Goal: Complete application form: Complete application form

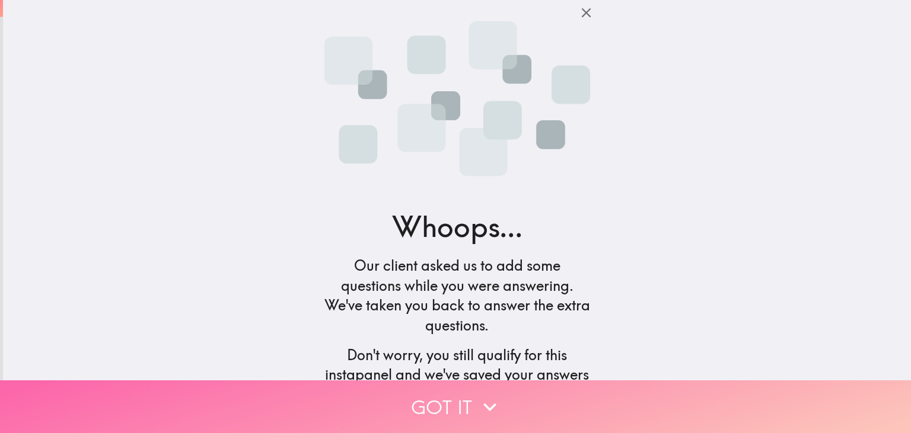
click at [466, 404] on button "Got it" at bounding box center [455, 407] width 911 height 53
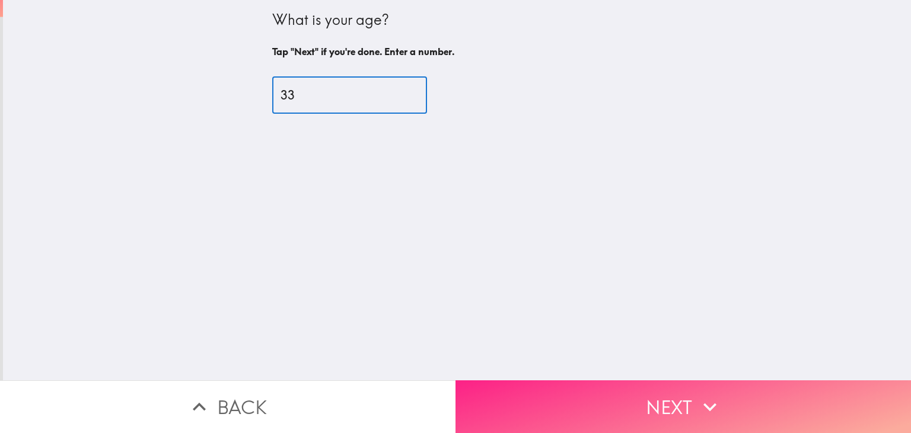
type input "33"
click at [684, 410] on button "Next" at bounding box center [682, 407] width 455 height 53
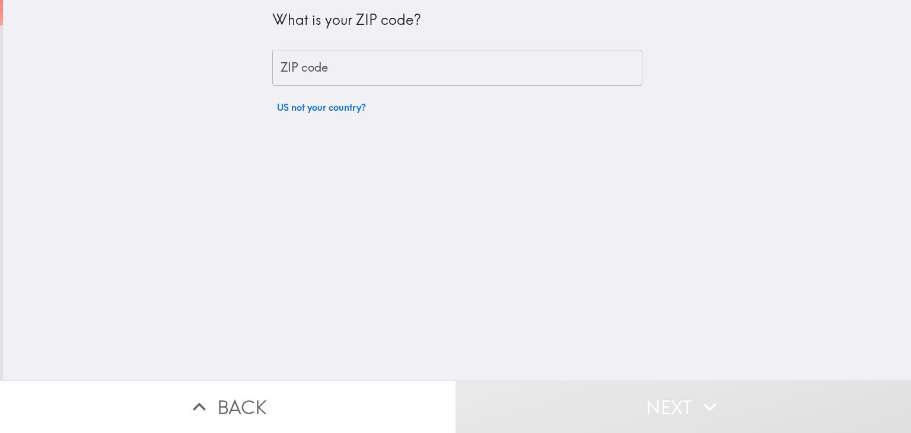
click at [353, 76] on input "ZIP code" at bounding box center [457, 68] width 370 height 37
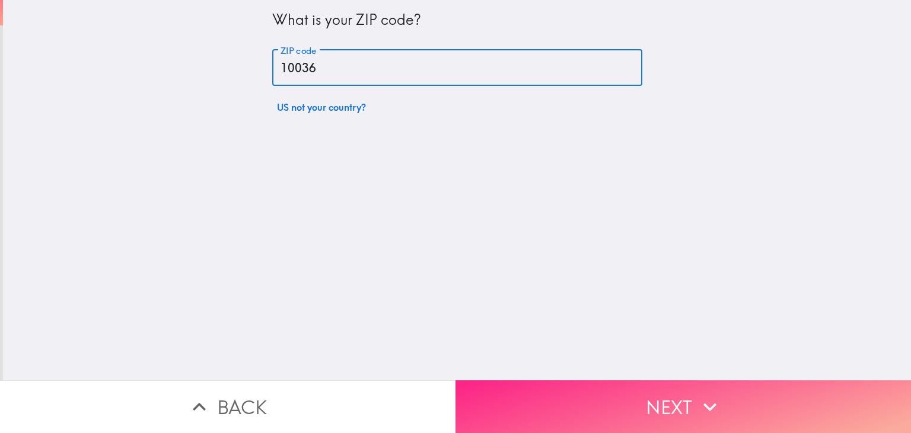
type input "10036"
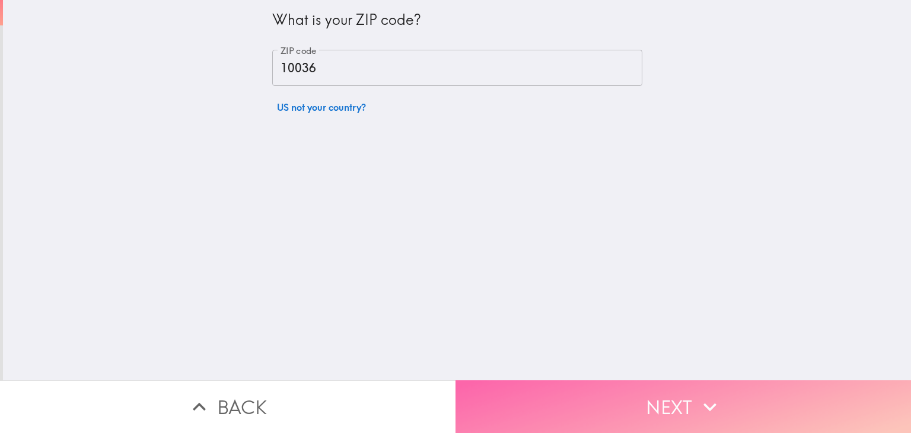
click at [647, 397] on button "Next" at bounding box center [682, 407] width 455 height 53
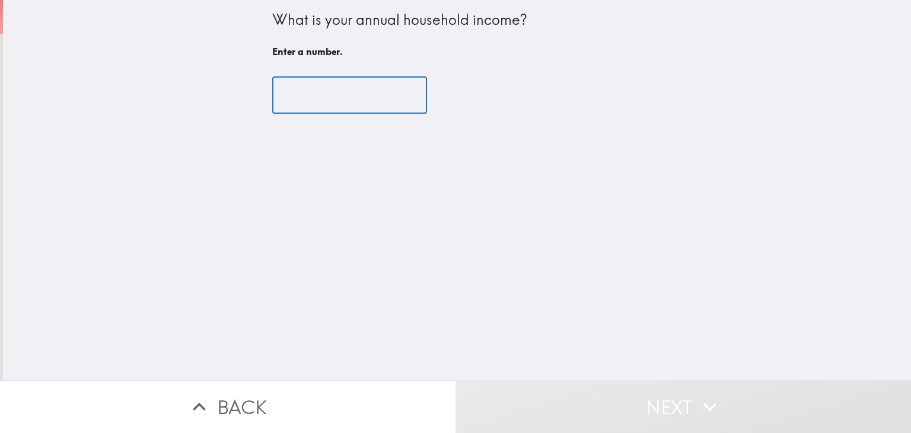
click at [388, 95] on input "number" at bounding box center [349, 95] width 155 height 37
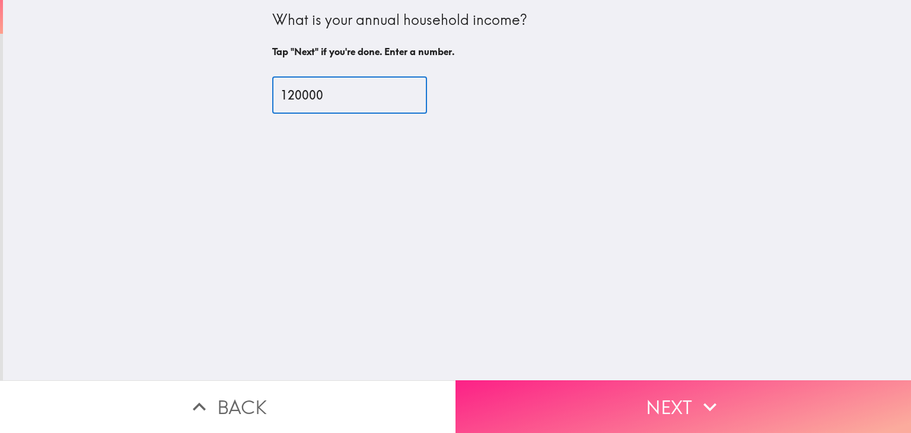
type input "120000"
click at [668, 415] on button "Next" at bounding box center [682, 407] width 455 height 53
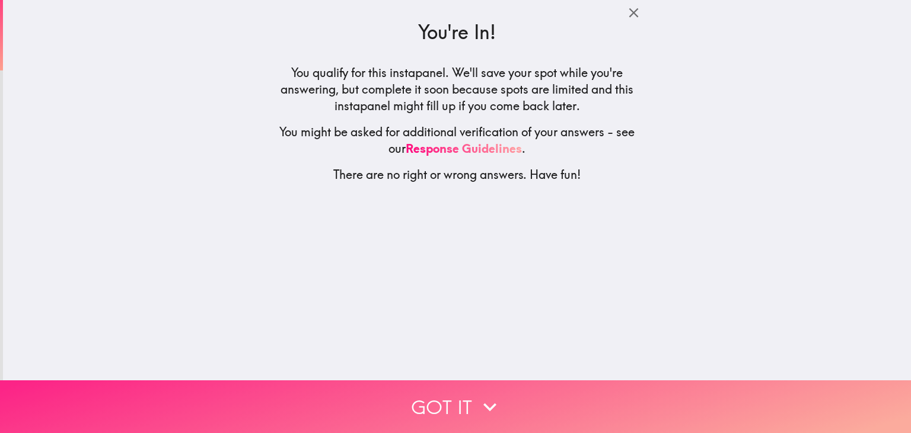
click at [526, 416] on button "Got it" at bounding box center [455, 407] width 911 height 53
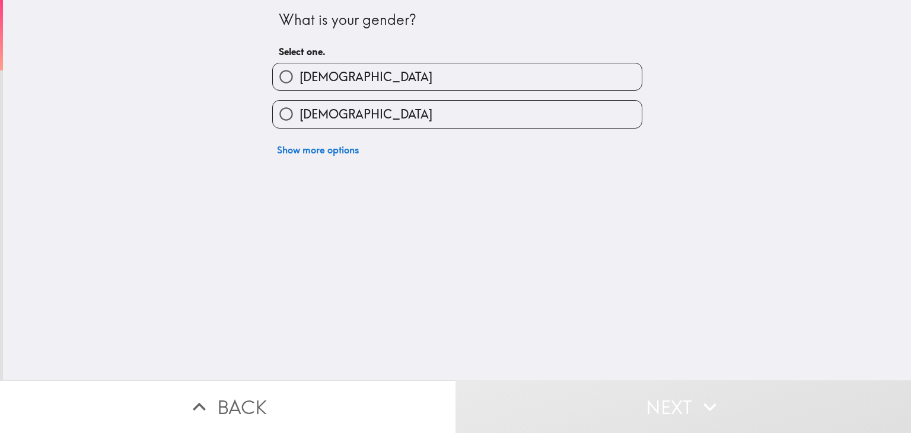
click at [533, 120] on label "[DEMOGRAPHIC_DATA]" at bounding box center [457, 114] width 369 height 27
click at [299, 120] on input "[DEMOGRAPHIC_DATA]" at bounding box center [286, 114] width 27 height 27
radio input "true"
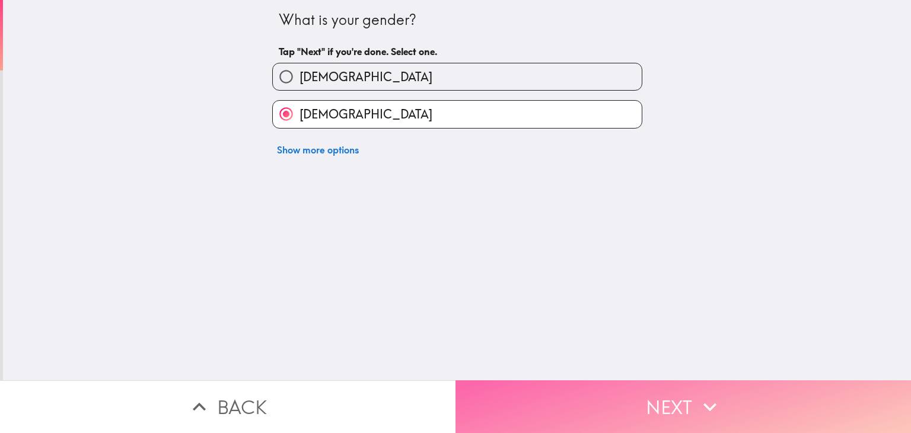
drag, startPoint x: 573, startPoint y: 403, endPoint x: 573, endPoint y: 409, distance: 6.0
click at [573, 409] on button "Next" at bounding box center [682, 407] width 455 height 53
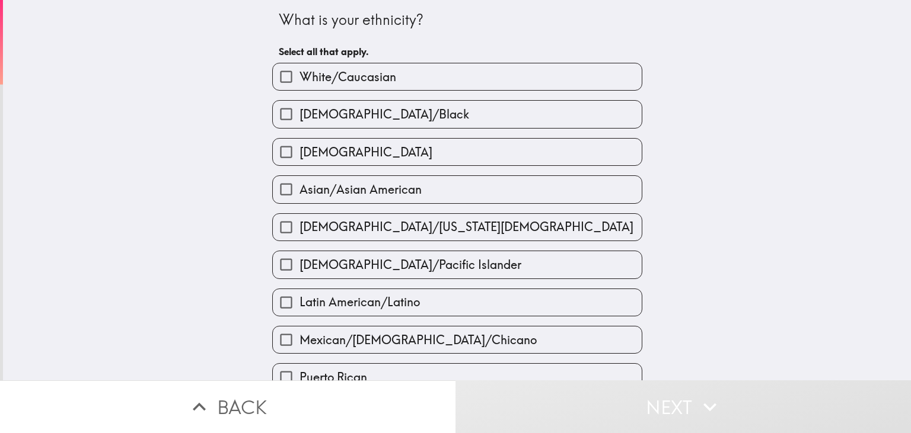
click at [395, 87] on label "White/Caucasian" at bounding box center [457, 76] width 369 height 27
click at [299, 87] on input "White/Caucasian" at bounding box center [286, 76] width 27 height 27
checkbox input "true"
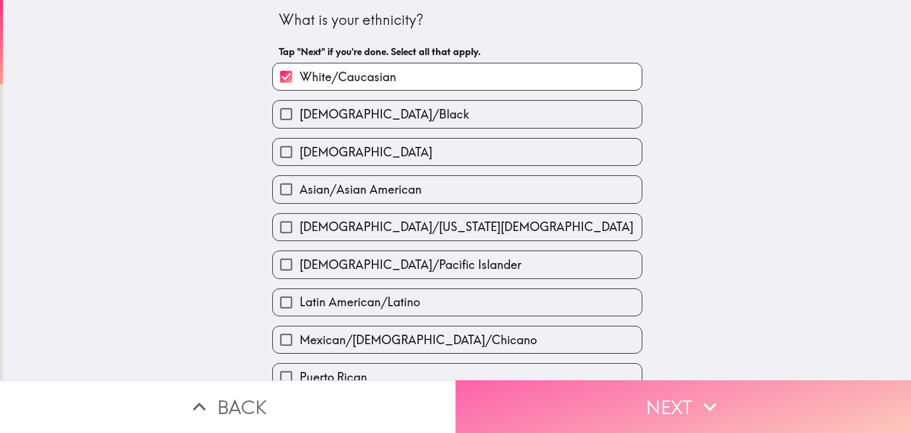
click at [593, 419] on button "Next" at bounding box center [682, 407] width 455 height 53
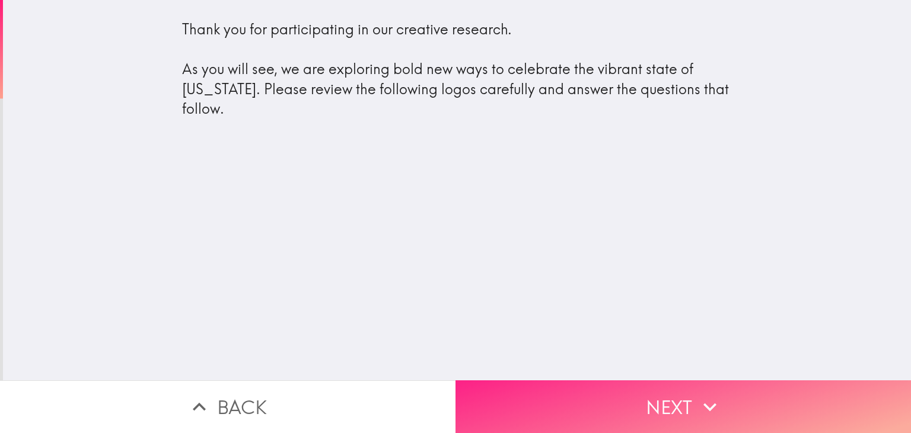
click at [605, 398] on button "Next" at bounding box center [682, 407] width 455 height 53
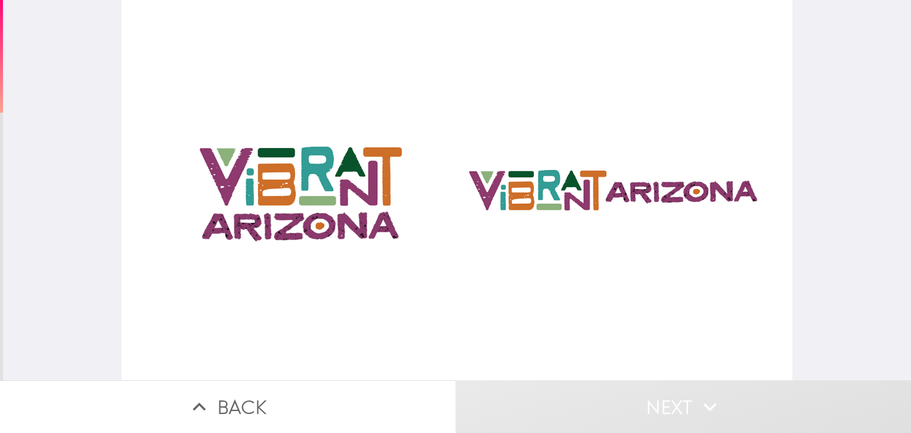
click at [346, 239] on div at bounding box center [457, 190] width 670 height 381
click at [359, 196] on div at bounding box center [457, 190] width 670 height 381
click at [610, 241] on div at bounding box center [457, 190] width 670 height 381
click at [609, 193] on div at bounding box center [457, 190] width 670 height 381
click at [590, 174] on div at bounding box center [457, 190] width 670 height 381
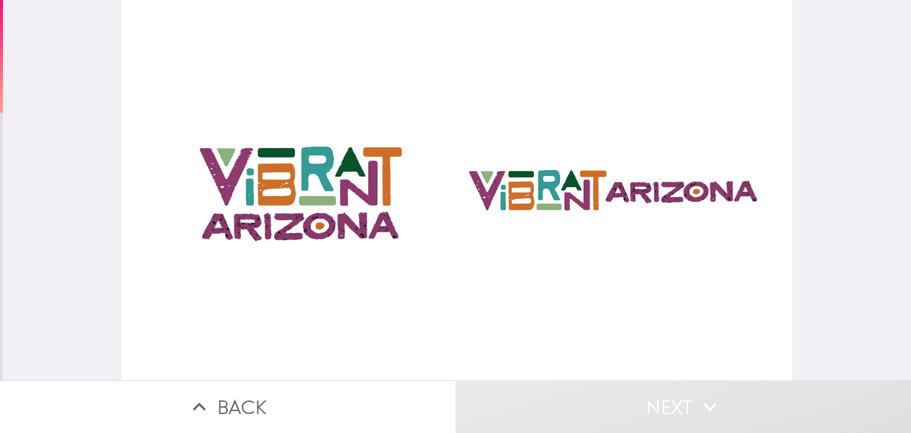
drag, startPoint x: 590, startPoint y: 174, endPoint x: 592, endPoint y: 355, distance: 180.9
click at [592, 355] on div at bounding box center [457, 190] width 670 height 381
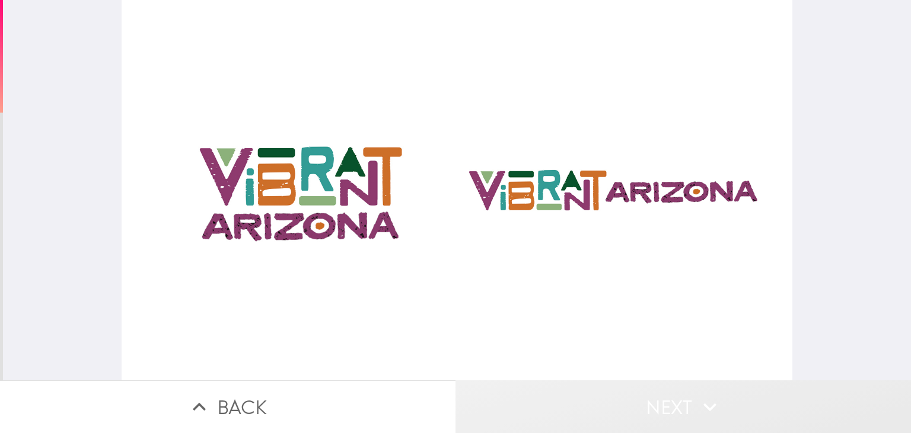
click at [675, 412] on button "Next" at bounding box center [682, 407] width 455 height 53
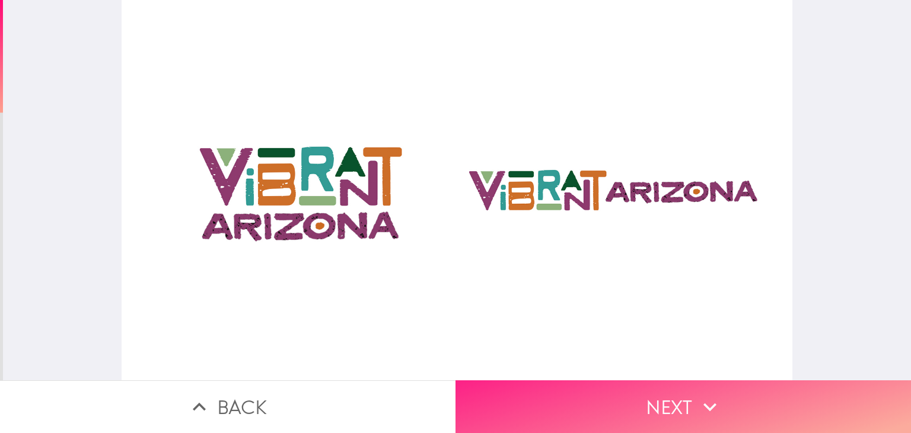
click at [662, 412] on button "Next" at bounding box center [682, 407] width 455 height 53
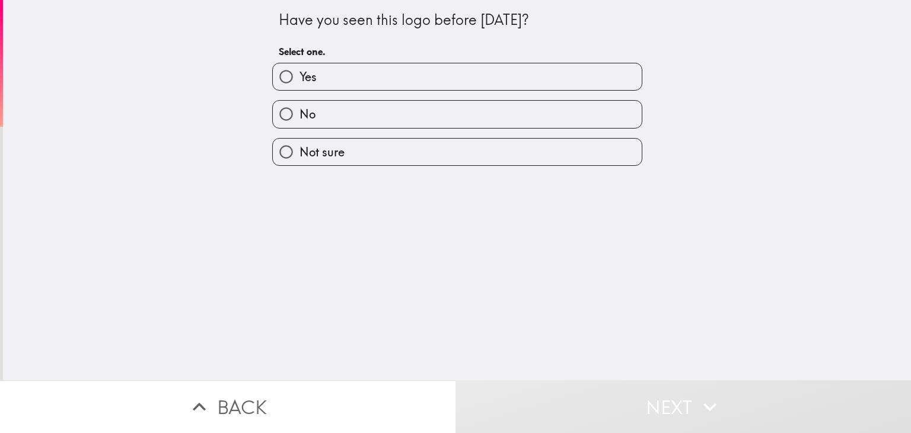
click at [404, 82] on label "Yes" at bounding box center [457, 76] width 369 height 27
click at [299, 82] on input "Yes" at bounding box center [286, 76] width 27 height 27
radio input "true"
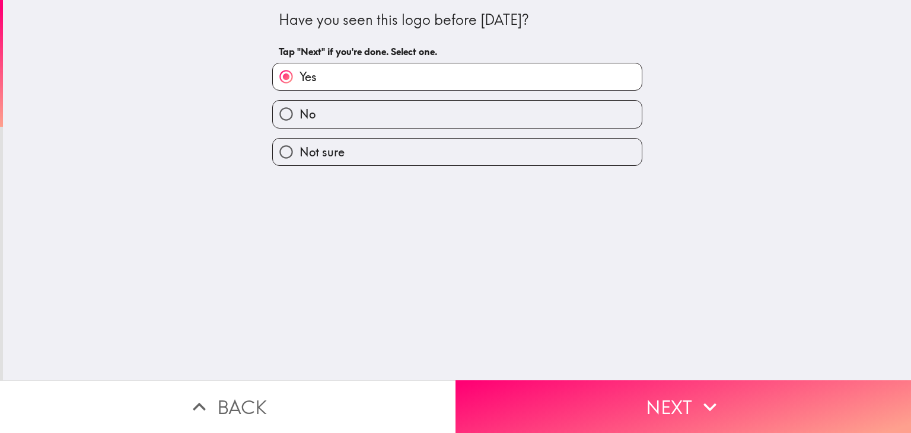
click at [461, 107] on label "No" at bounding box center [457, 114] width 369 height 27
click at [299, 107] on input "No" at bounding box center [286, 114] width 27 height 27
radio input "true"
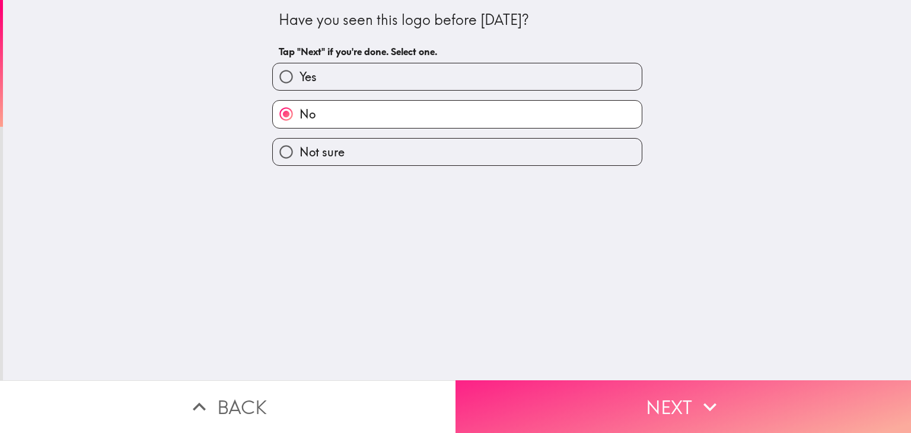
click at [672, 411] on button "Next" at bounding box center [682, 407] width 455 height 53
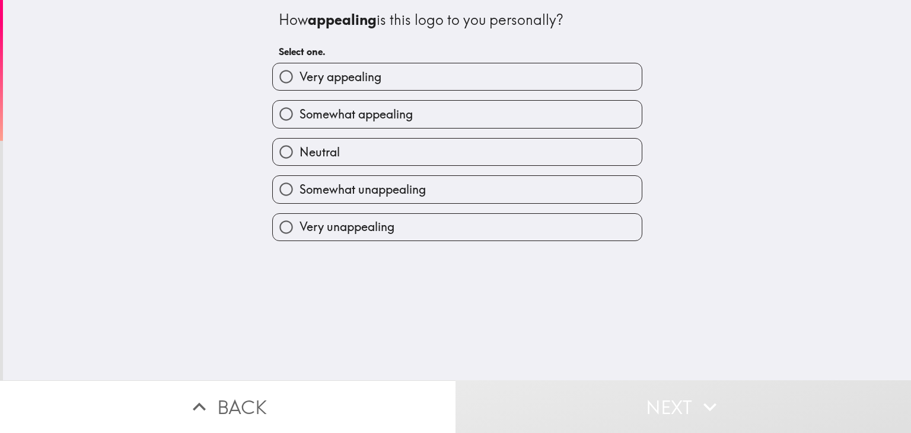
click at [414, 85] on label "Very appealing" at bounding box center [457, 76] width 369 height 27
click at [299, 85] on input "Very appealing" at bounding box center [286, 76] width 27 height 27
radio input "true"
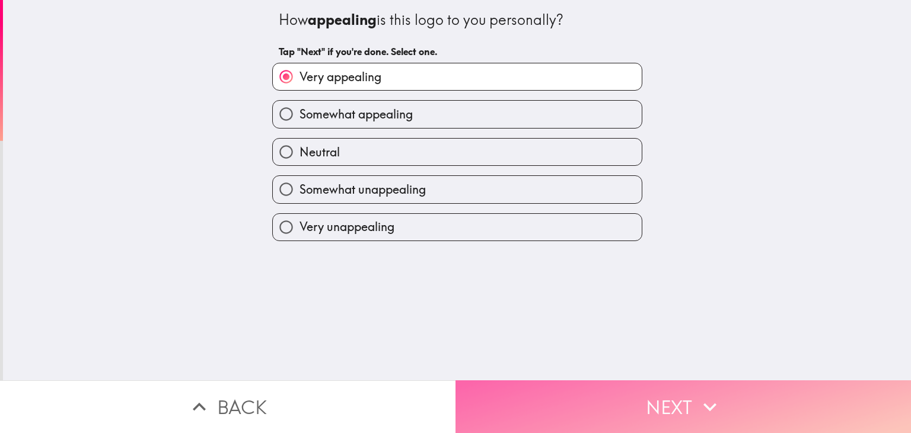
click at [601, 393] on button "Next" at bounding box center [682, 407] width 455 height 53
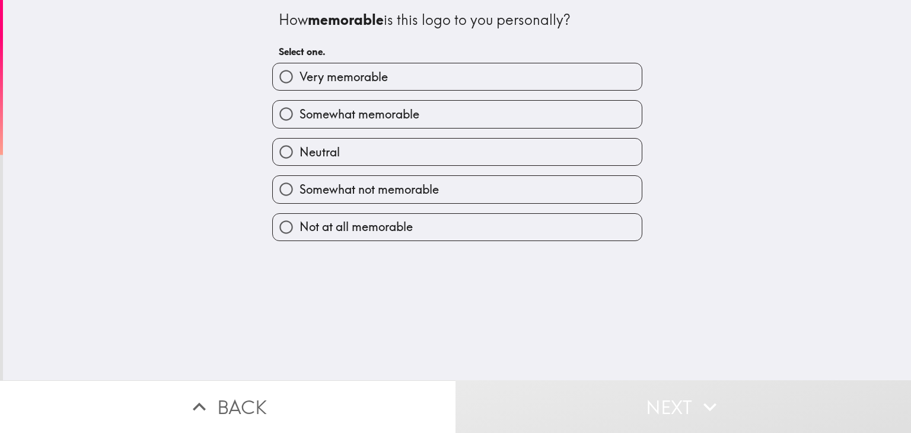
click at [350, 89] on label "Very memorable" at bounding box center [457, 76] width 369 height 27
click at [299, 89] on input "Very memorable" at bounding box center [286, 76] width 27 height 27
radio input "true"
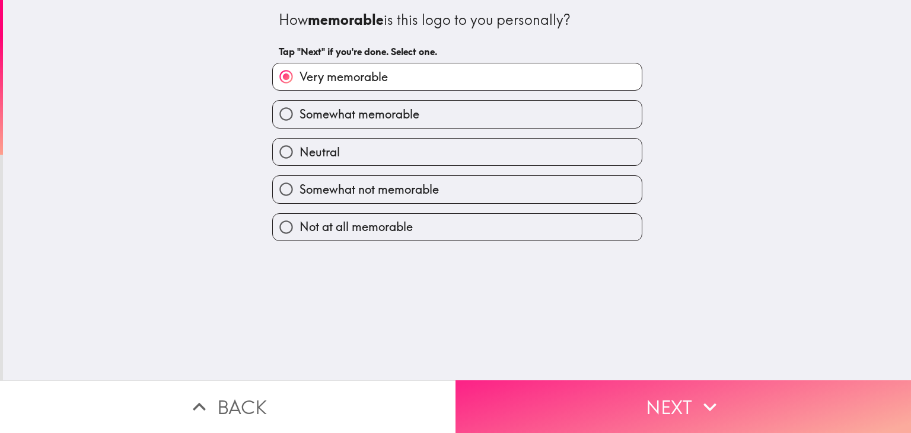
click at [635, 406] on button "Next" at bounding box center [682, 407] width 455 height 53
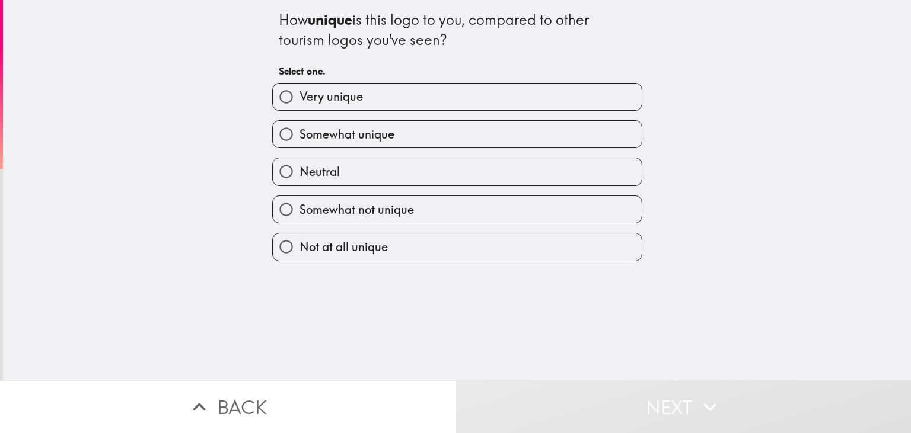
click at [394, 159] on label "Neutral" at bounding box center [457, 171] width 369 height 27
click at [299, 159] on input "Neutral" at bounding box center [286, 171] width 27 height 27
radio input "true"
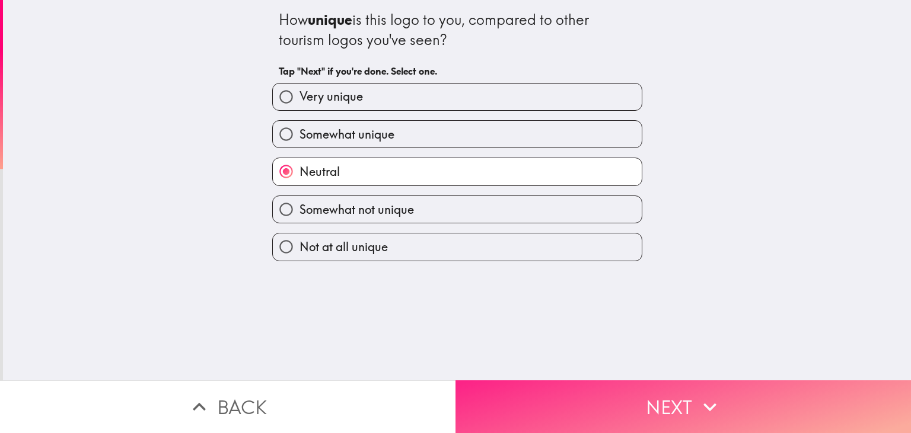
click at [648, 413] on button "Next" at bounding box center [682, 407] width 455 height 53
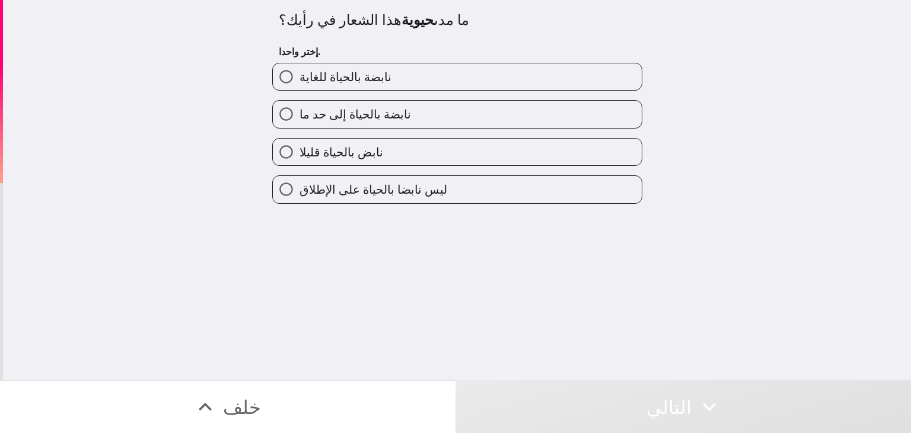
click at [451, 78] on label "نابضة بالحياة للغاية" at bounding box center [457, 76] width 369 height 27
click at [299, 78] on input "نابضة بالحياة للغاية" at bounding box center [286, 76] width 27 height 27
radio input "true"
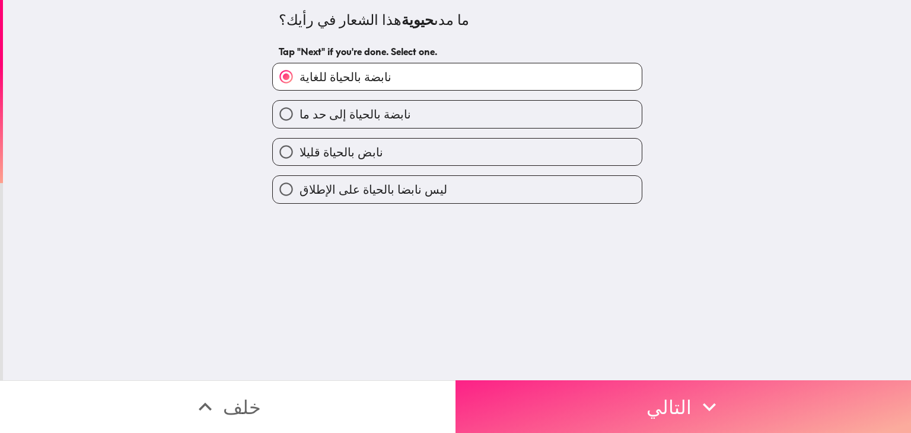
click at [627, 395] on button "التالي" at bounding box center [682, 407] width 455 height 53
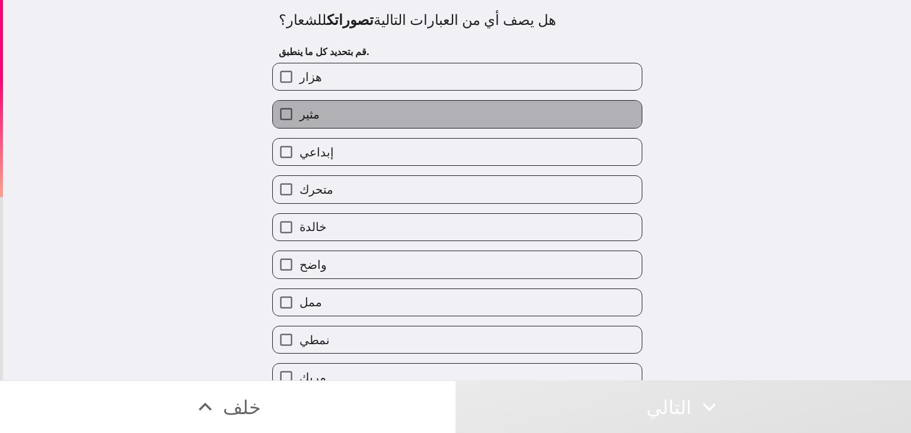
click at [355, 120] on label "مثير" at bounding box center [457, 114] width 369 height 27
click at [299, 120] on input "مثير" at bounding box center [286, 114] width 27 height 27
checkbox input "true"
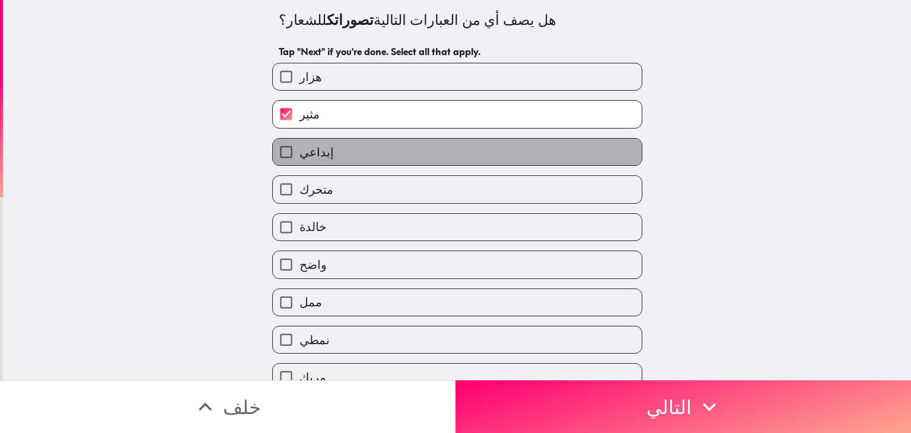
click at [362, 160] on label "إبداعي" at bounding box center [457, 152] width 369 height 27
click at [299, 160] on input "إبداعي" at bounding box center [286, 152] width 27 height 27
checkbox input "true"
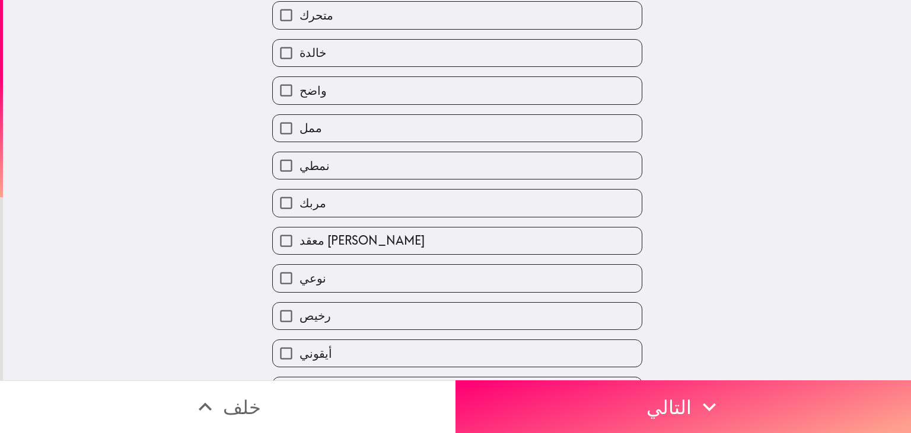
scroll to position [196, 0]
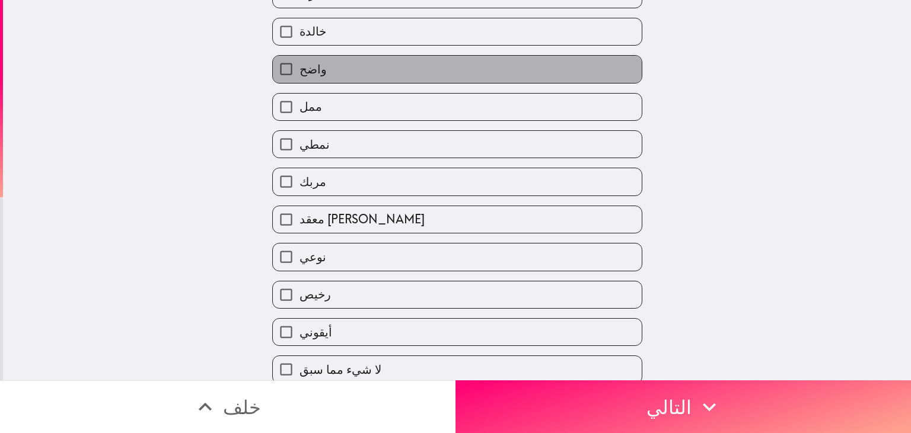
click at [365, 66] on label "واضح" at bounding box center [457, 69] width 369 height 27
click at [299, 66] on input "واضح" at bounding box center [286, 69] width 27 height 27
checkbox input "true"
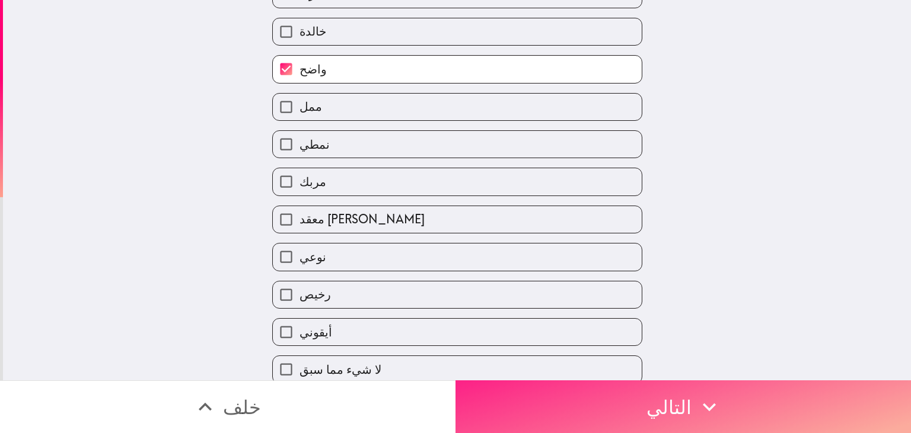
click at [601, 412] on button "التالي" at bounding box center [682, 407] width 455 height 53
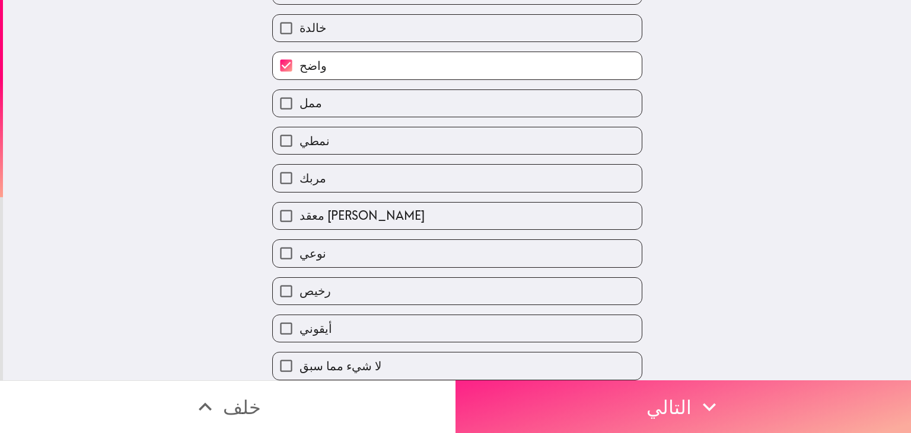
scroll to position [42, 0]
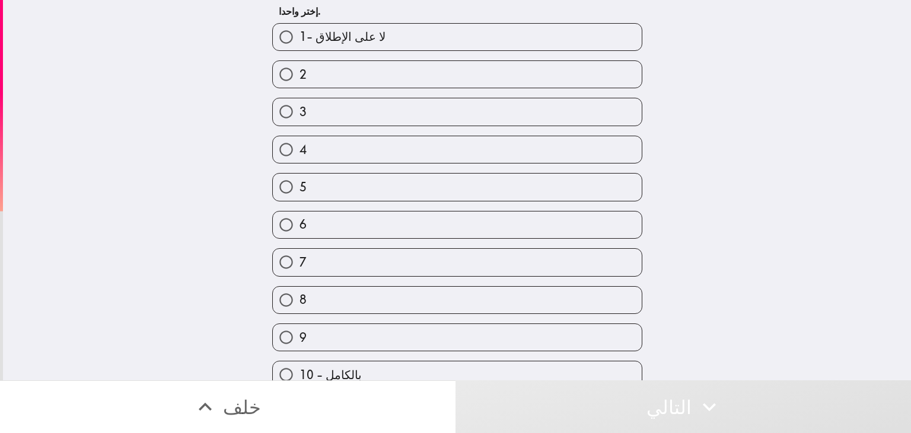
scroll to position [66, 0]
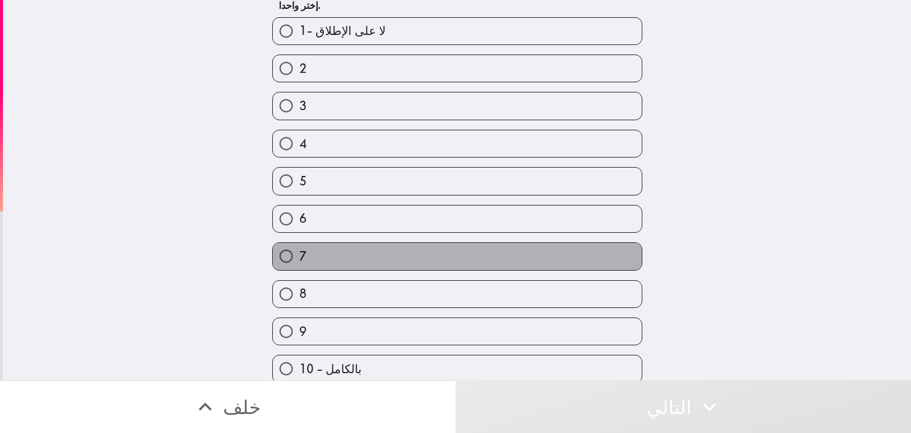
click at [354, 243] on label "7" at bounding box center [457, 256] width 369 height 27
click at [299, 243] on input "7" at bounding box center [286, 256] width 27 height 27
radio input "true"
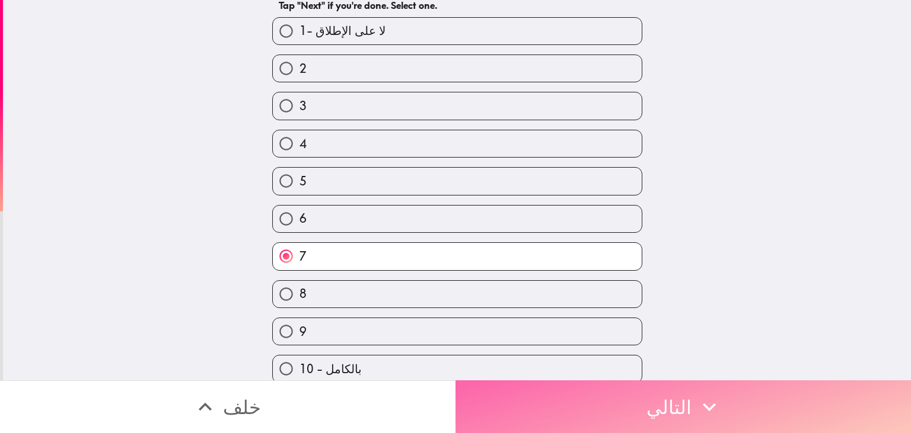
click at [600, 407] on button "التالي" at bounding box center [682, 407] width 455 height 53
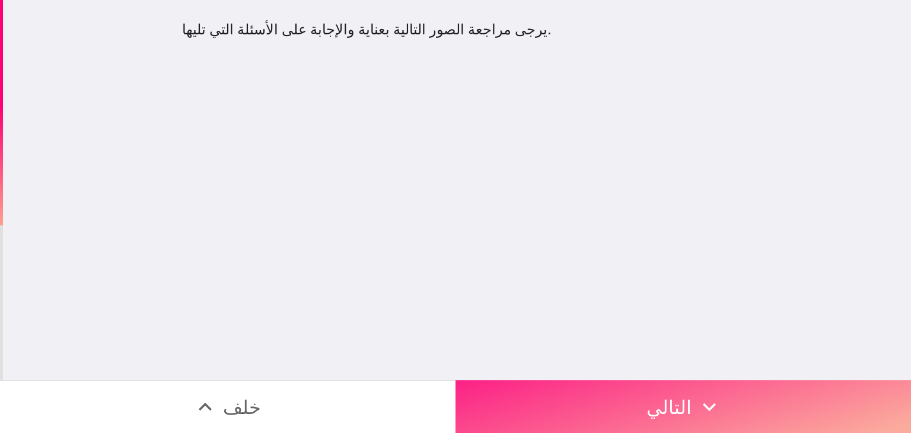
click at [703, 400] on icon "button" at bounding box center [709, 407] width 26 height 26
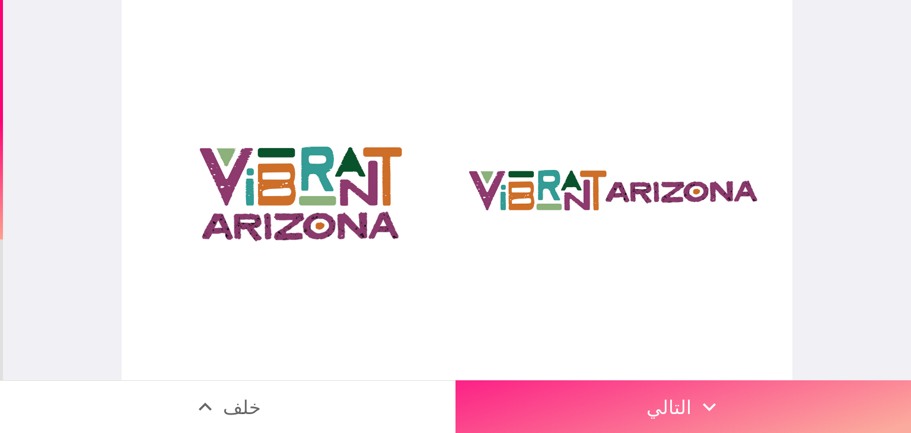
click at [624, 396] on button "التالي" at bounding box center [682, 407] width 455 height 53
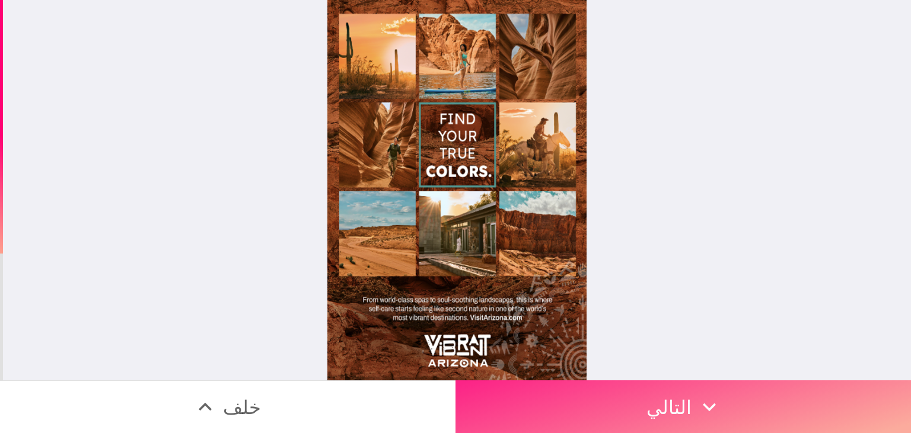
click at [717, 407] on button "التالي" at bounding box center [682, 407] width 455 height 53
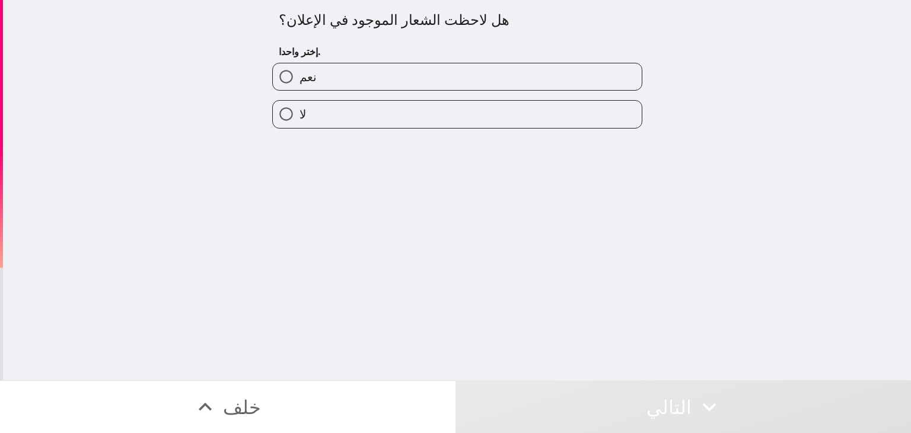
click at [562, 76] on label "نعم" at bounding box center [457, 76] width 369 height 27
click at [299, 76] on input "نعم" at bounding box center [286, 76] width 27 height 27
radio input "true"
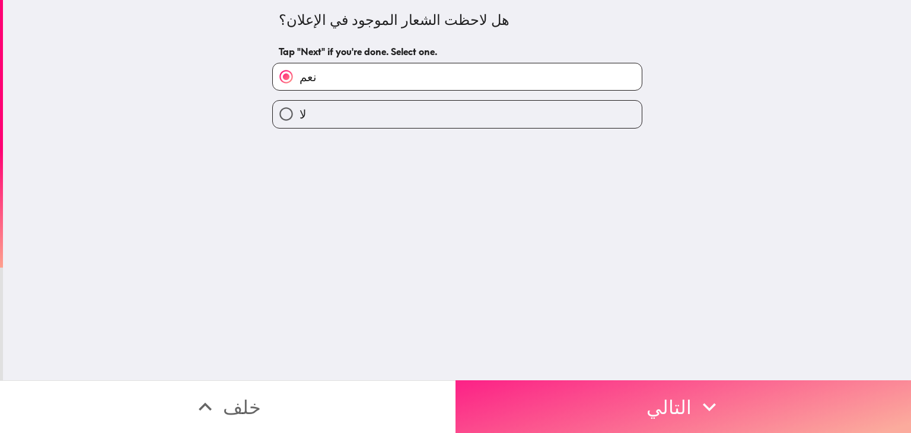
click at [690, 390] on button "التالي" at bounding box center [682, 407] width 455 height 53
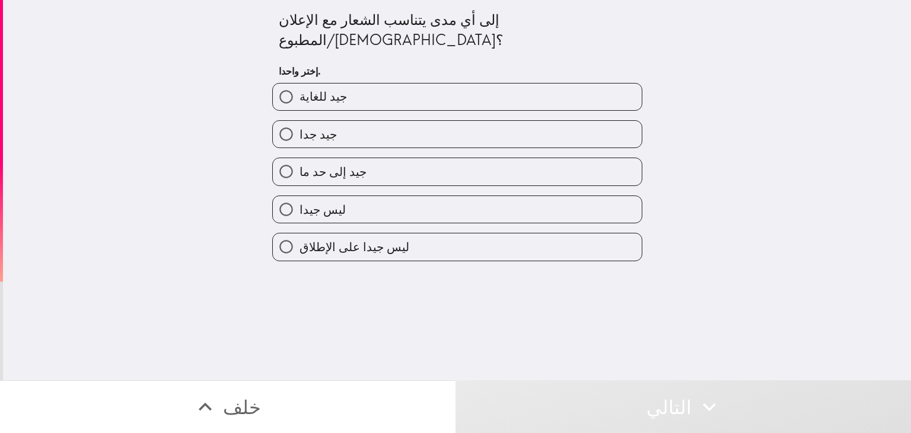
click at [547, 84] on label "جيد للغاية" at bounding box center [457, 97] width 369 height 27
click at [299, 84] on input "جيد للغاية" at bounding box center [286, 97] width 27 height 27
radio input "true"
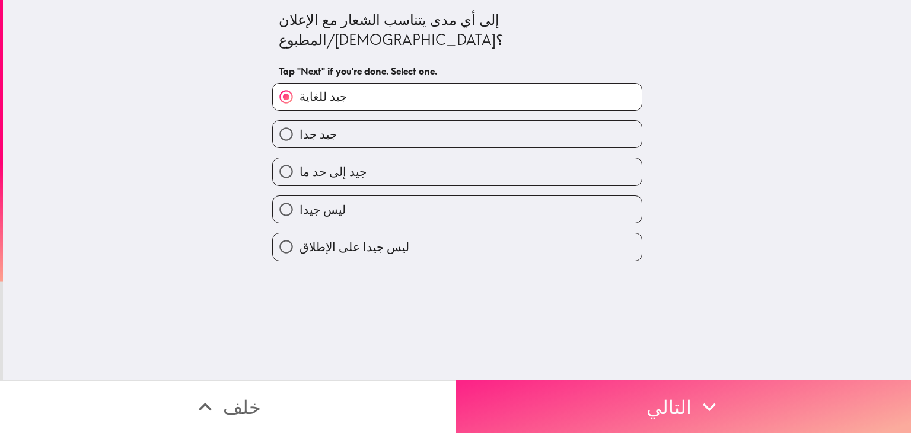
click at [609, 400] on button "التالي" at bounding box center [682, 407] width 455 height 53
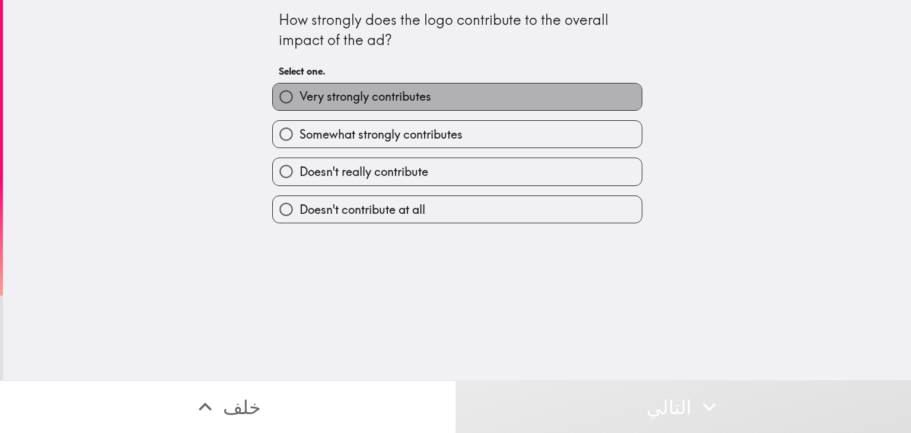
click at [410, 93] on span "Very strongly contributes" at bounding box center [365, 96] width 132 height 17
click at [299, 93] on input "Very strongly contributes" at bounding box center [286, 97] width 27 height 27
radio input "true"
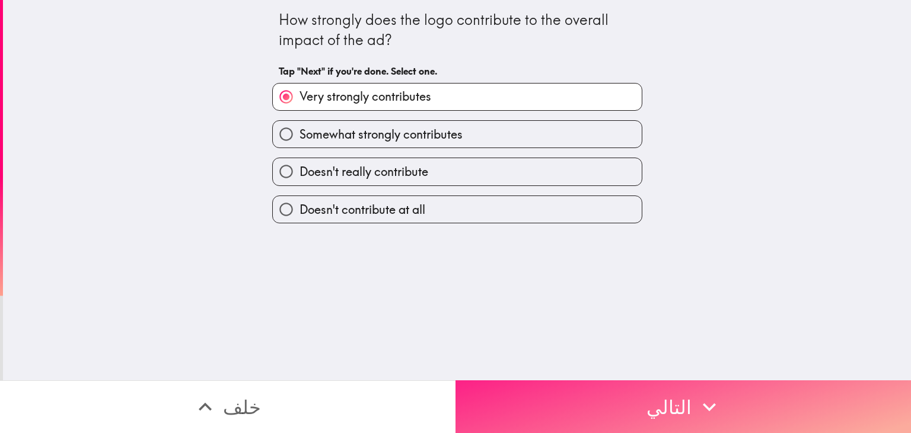
click at [697, 399] on icon "button" at bounding box center [709, 407] width 26 height 26
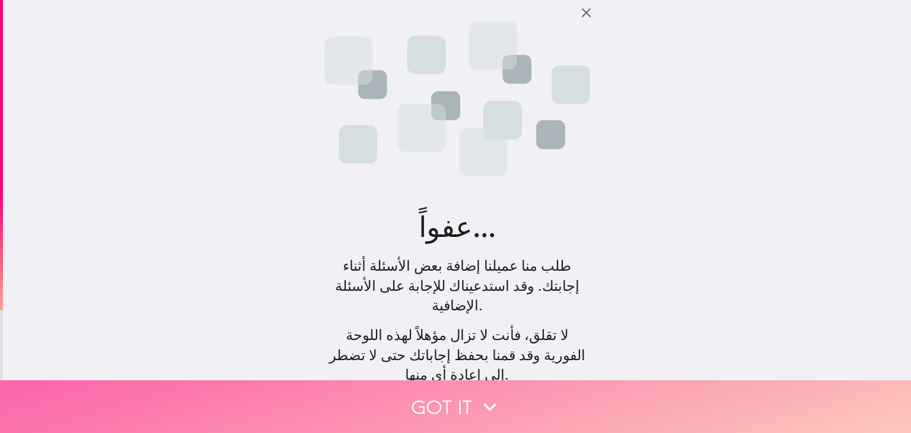
click at [549, 390] on button "Got it" at bounding box center [455, 407] width 911 height 53
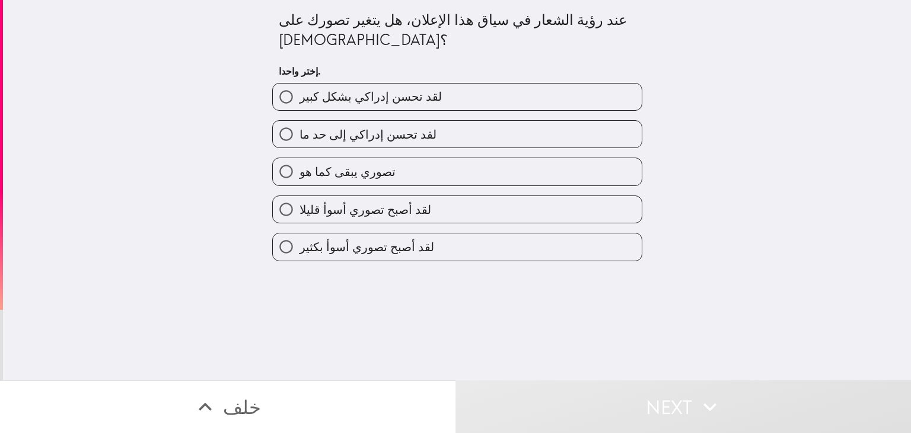
click at [404, 100] on div "لقد تحسن إدراكي بشكل كبير لقد تحسن إدراكي إلى حد ما تصوري يبقى كما هو لقد أصبح …" at bounding box center [453, 168] width 380 height 188
click at [400, 88] on span "لقد تحسن إدراكي بشكل كبير" at bounding box center [370, 96] width 142 height 17
click at [299, 84] on input "لقد تحسن إدراكي بشكل كبير" at bounding box center [286, 97] width 27 height 27
radio input "true"
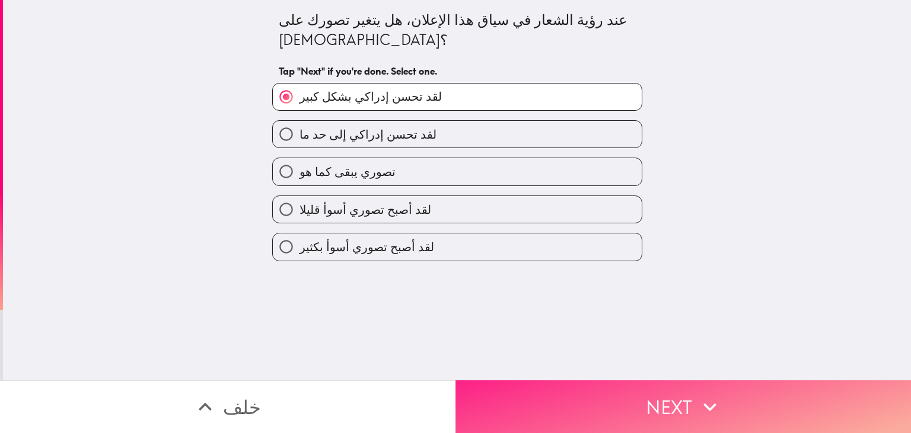
click at [632, 391] on button "Next" at bounding box center [682, 407] width 455 height 53
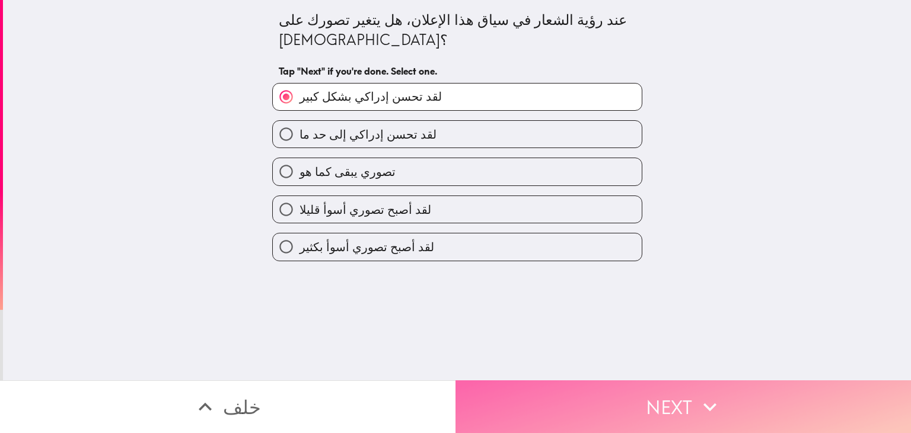
click at [630, 407] on button "Next" at bounding box center [682, 407] width 455 height 53
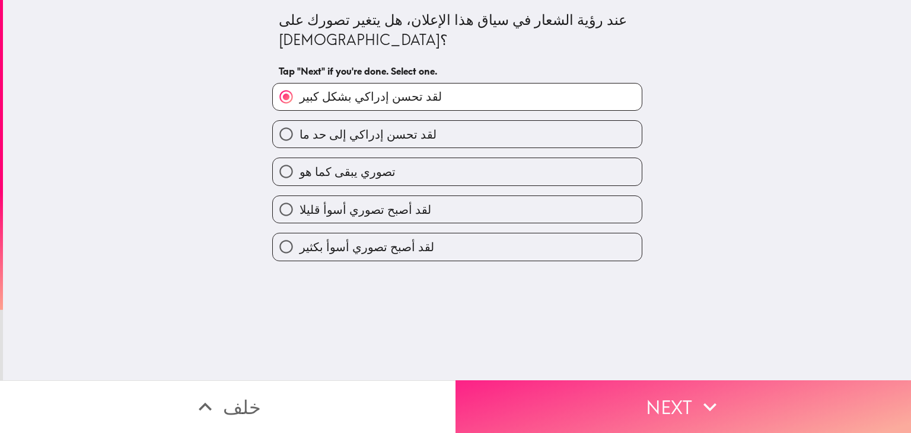
click at [626, 404] on button "Next" at bounding box center [682, 407] width 455 height 53
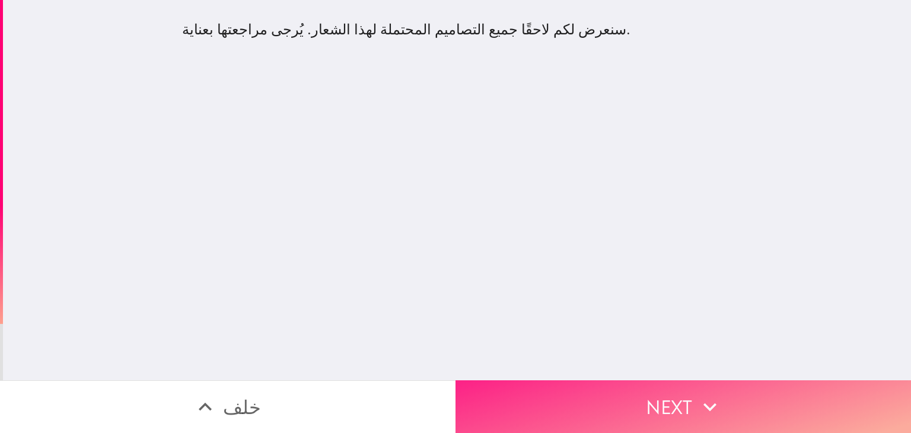
click at [576, 397] on button "Next" at bounding box center [682, 407] width 455 height 53
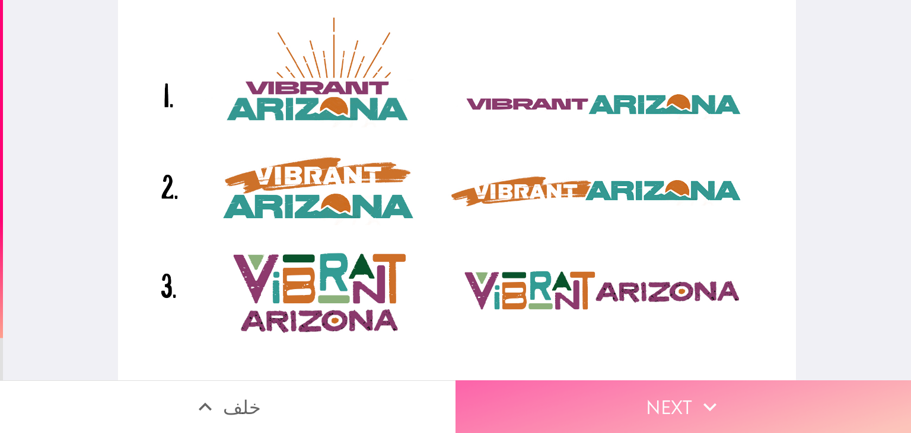
click at [575, 394] on button "Next" at bounding box center [682, 407] width 455 height 53
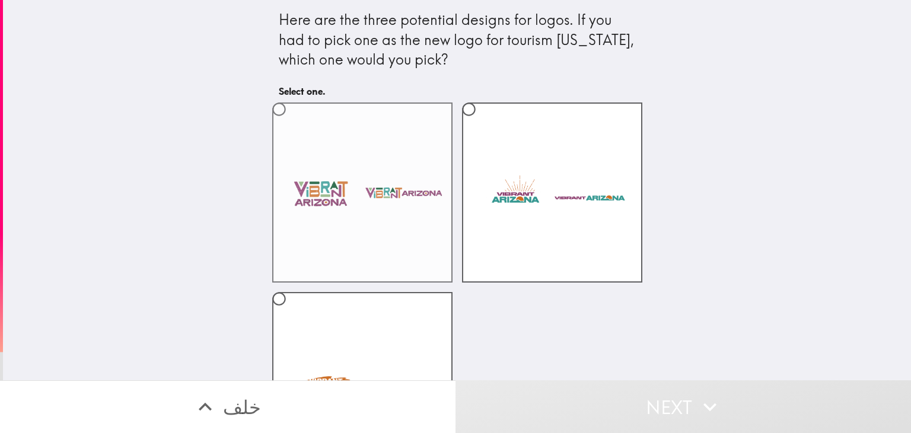
click at [292, 123] on label at bounding box center [362, 193] width 180 height 180
click at [292, 123] on input "radio" at bounding box center [279, 109] width 27 height 27
radio input "true"
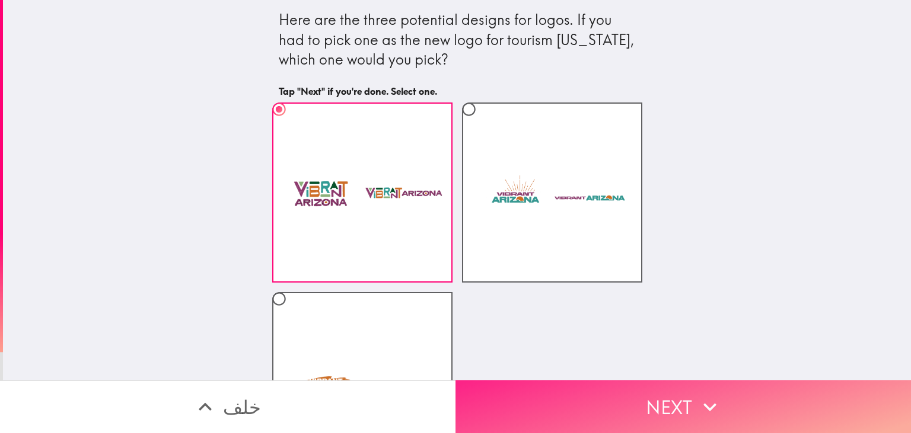
click at [601, 397] on button "Next" at bounding box center [682, 407] width 455 height 53
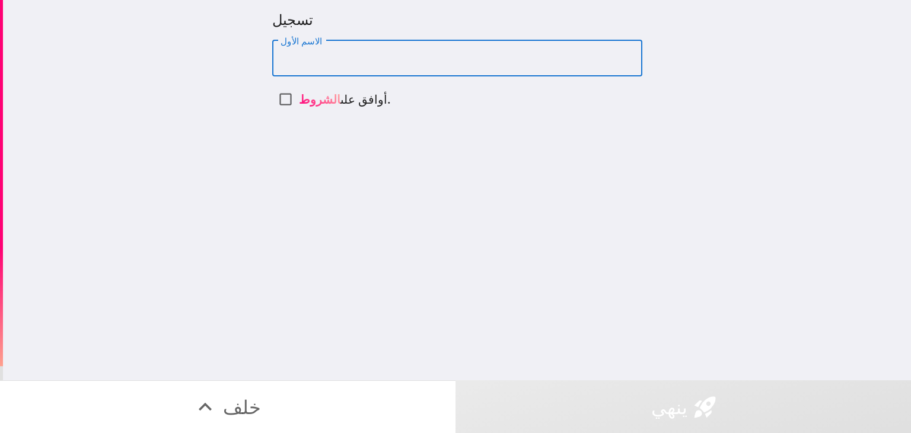
click at [567, 49] on input "الاسم الأول" at bounding box center [457, 58] width 370 height 37
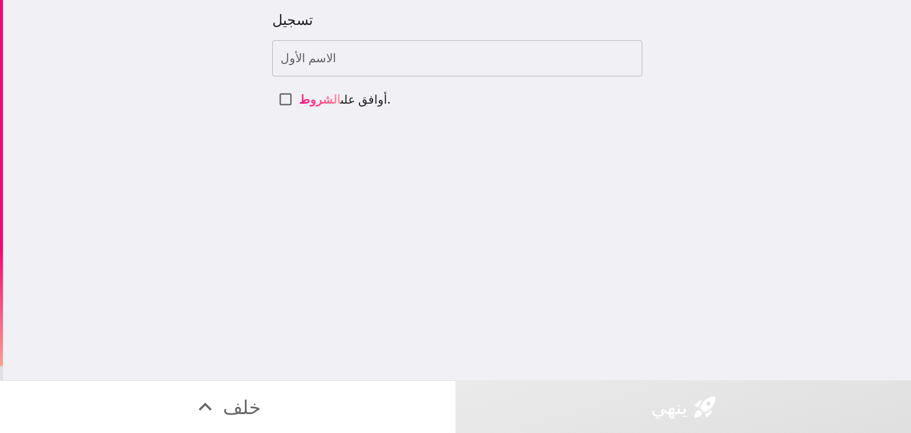
click at [482, 46] on input "الاسم الأول" at bounding box center [457, 58] width 370 height 37
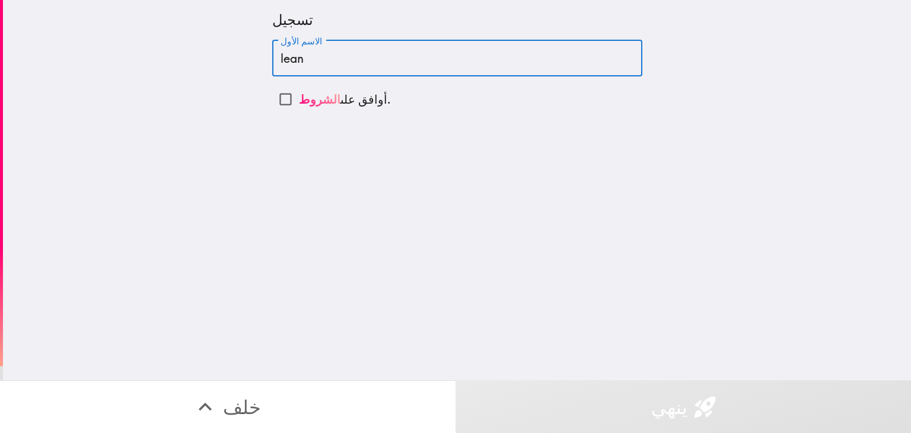
type input "lean"
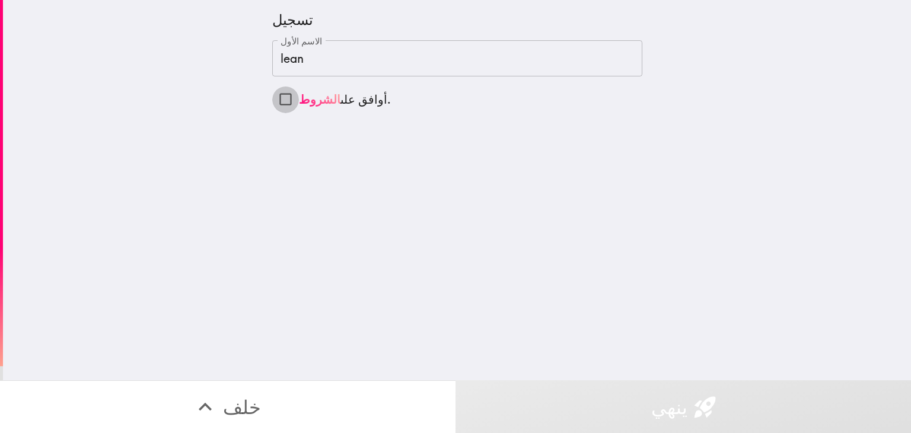
click at [282, 108] on input "أوافق على الشروط ." at bounding box center [285, 99] width 27 height 27
checkbox input "true"
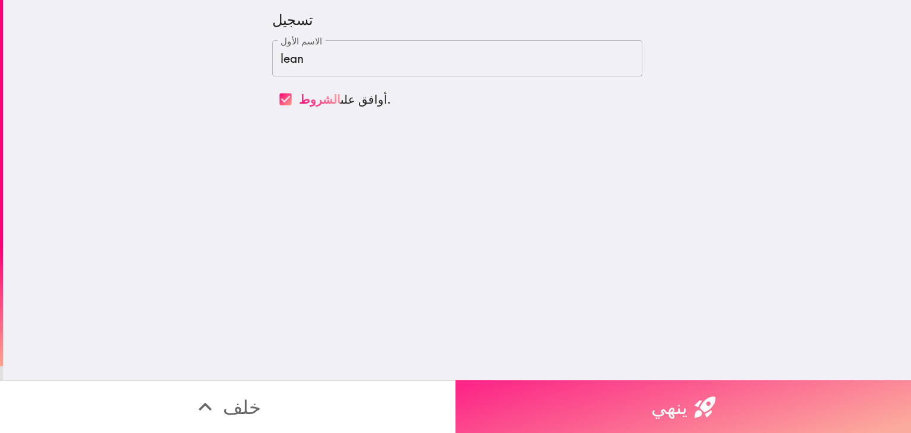
click at [690, 393] on button "ينهي" at bounding box center [682, 407] width 455 height 53
